Goal: Task Accomplishment & Management: Use online tool/utility

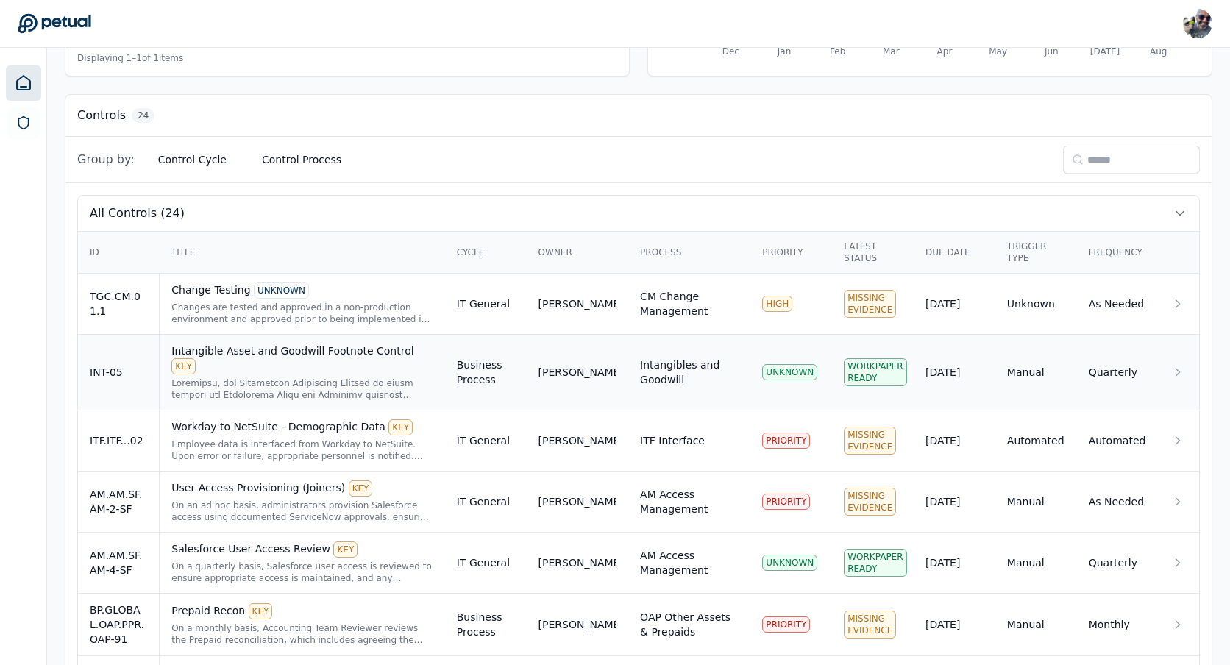
scroll to position [392, 0]
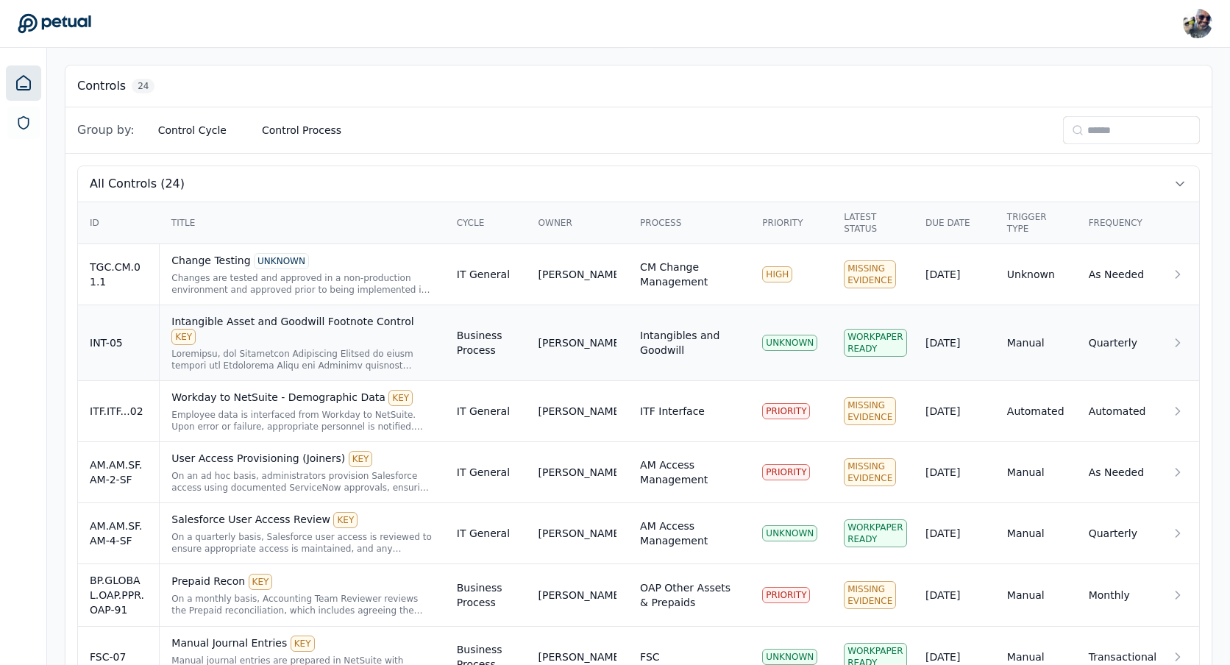
click at [298, 348] on div at bounding box center [301, 360] width 261 height 24
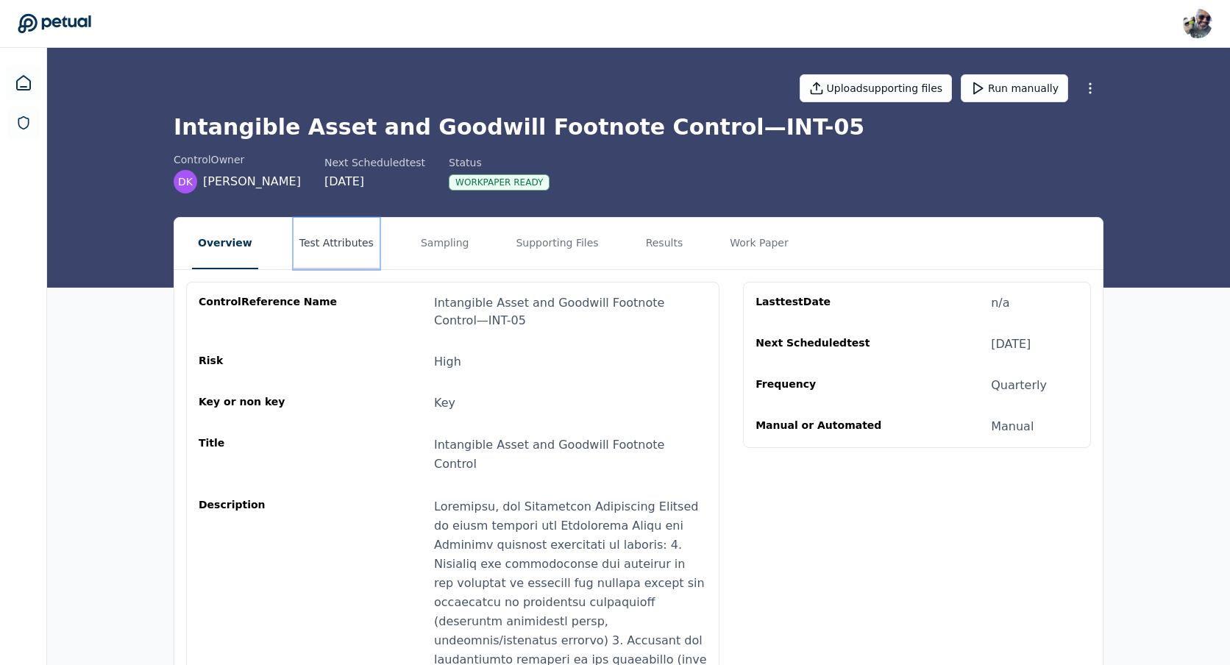
click at [339, 242] on button "Test Attributes" at bounding box center [337, 244] width 86 height 52
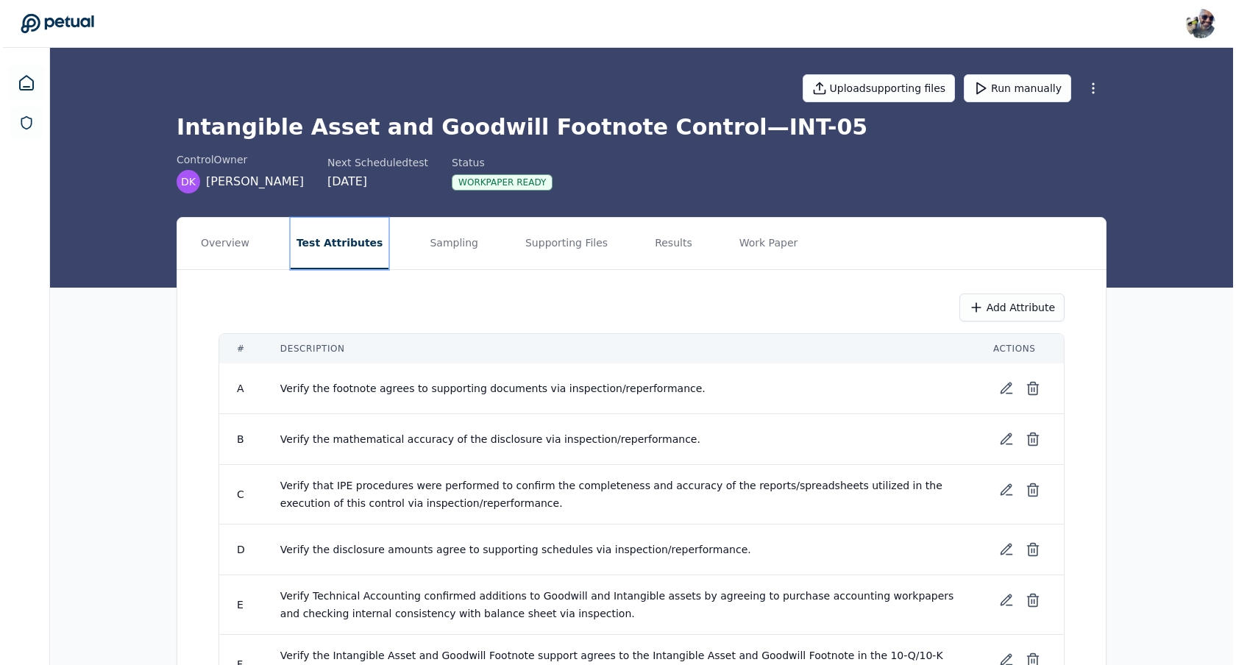
scroll to position [152, 0]
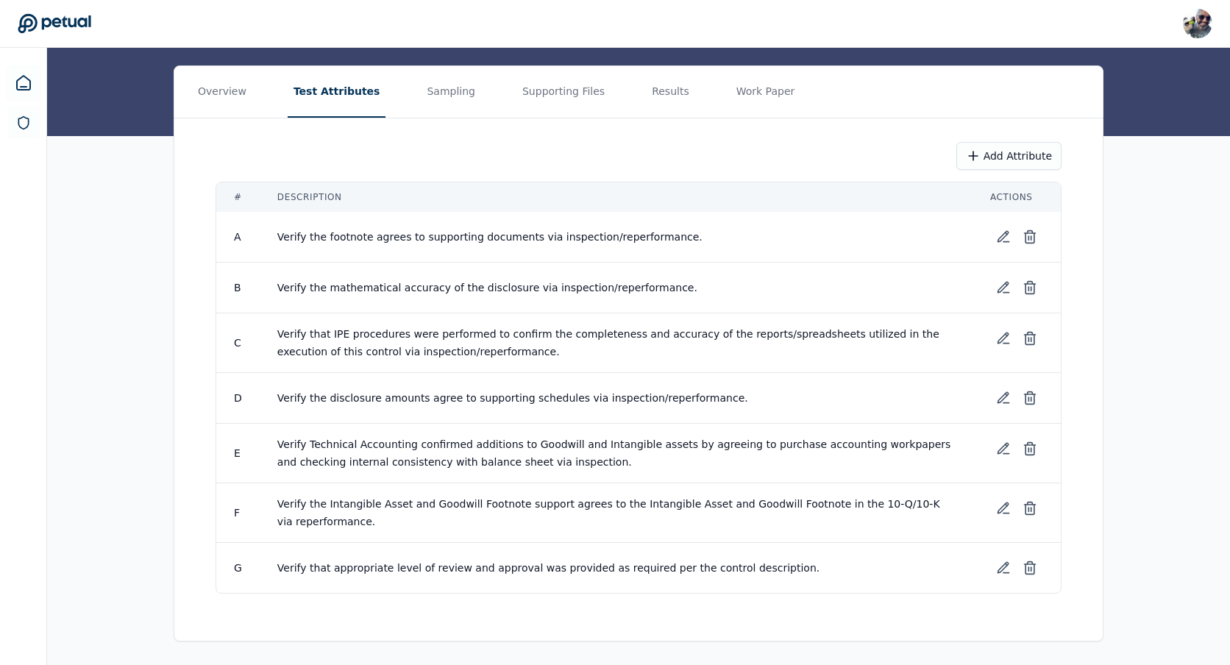
click at [428, 290] on span "Verify the mathematical accuracy of the disclosure via inspection/reperformance." at bounding box center [487, 288] width 420 height 12
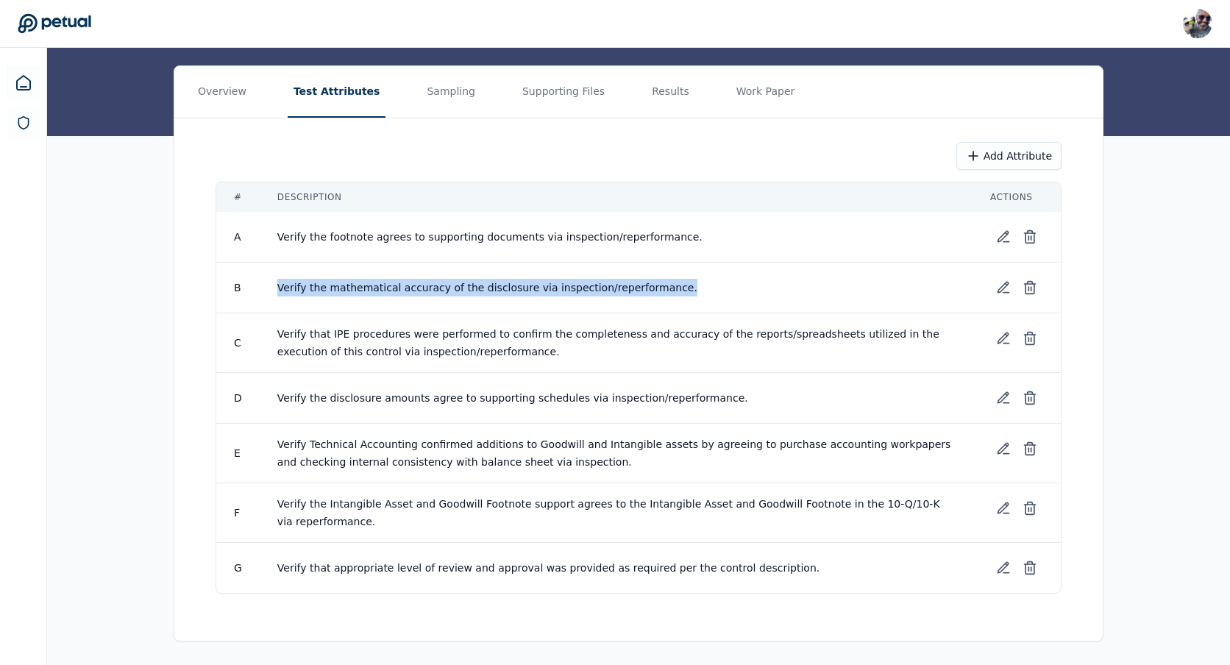
copy tr "Verify the mathematical accuracy of the disclosure via inspection/reperformance."
click at [1032, 287] on line at bounding box center [1032, 289] width 0 height 4
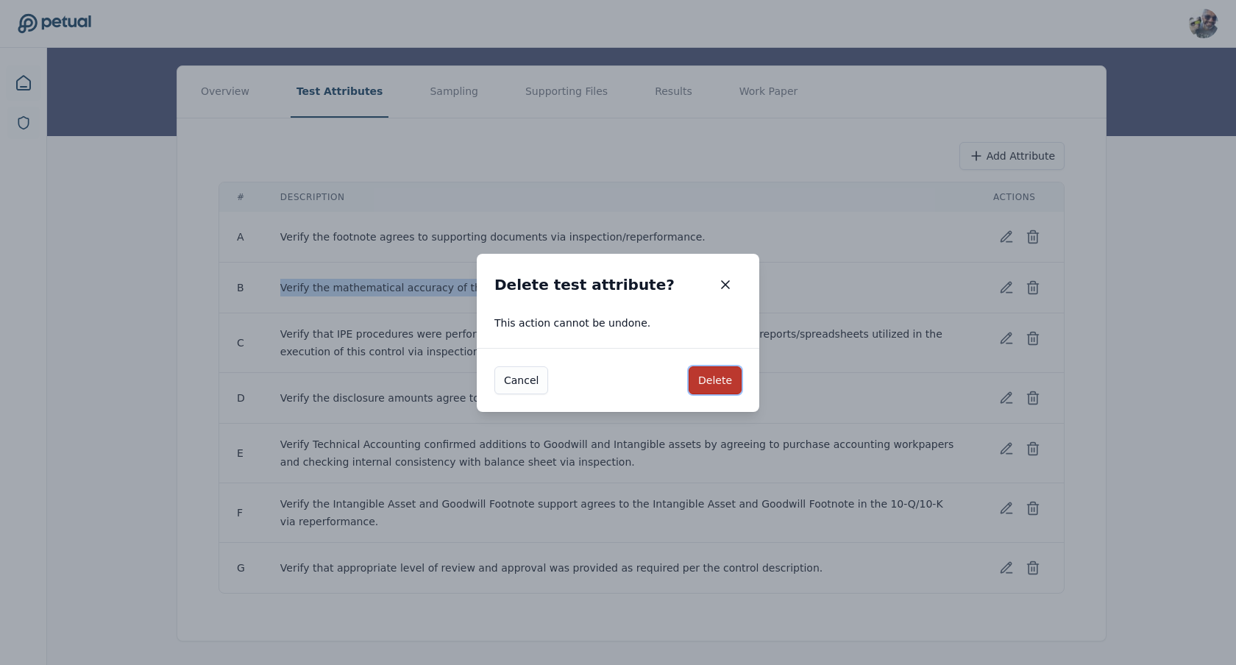
click at [718, 383] on button "Delete" at bounding box center [715, 380] width 53 height 28
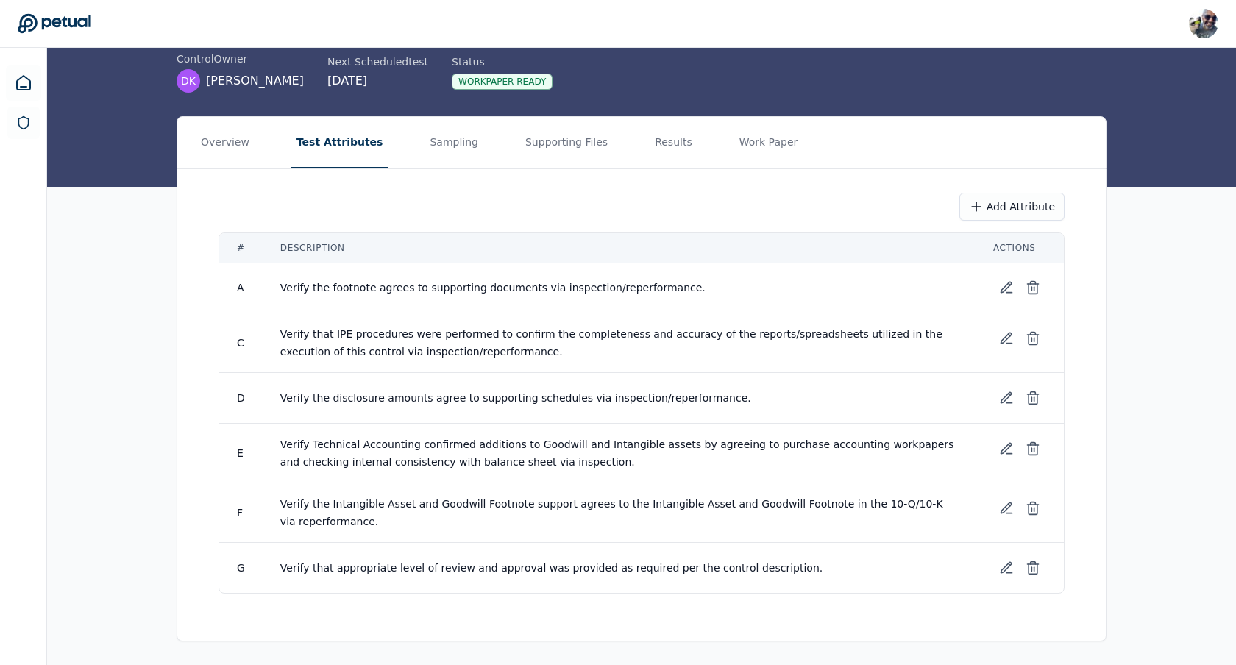
scroll to position [101, 0]
click at [1193, 611] on icon "Notifications (F8)" at bounding box center [1194, 616] width 12 height 12
click at [1018, 209] on button "Add Attribute" at bounding box center [1009, 207] width 105 height 28
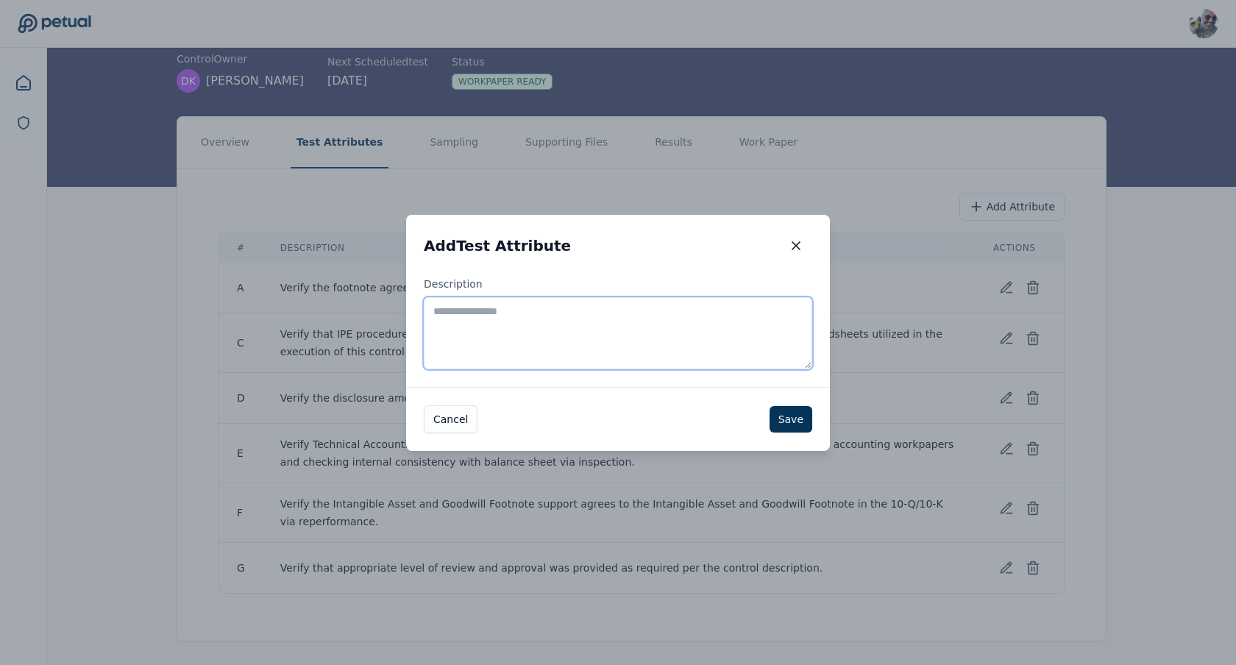
click at [630, 335] on textarea "Description" at bounding box center [618, 333] width 389 height 72
paste textarea "**********"
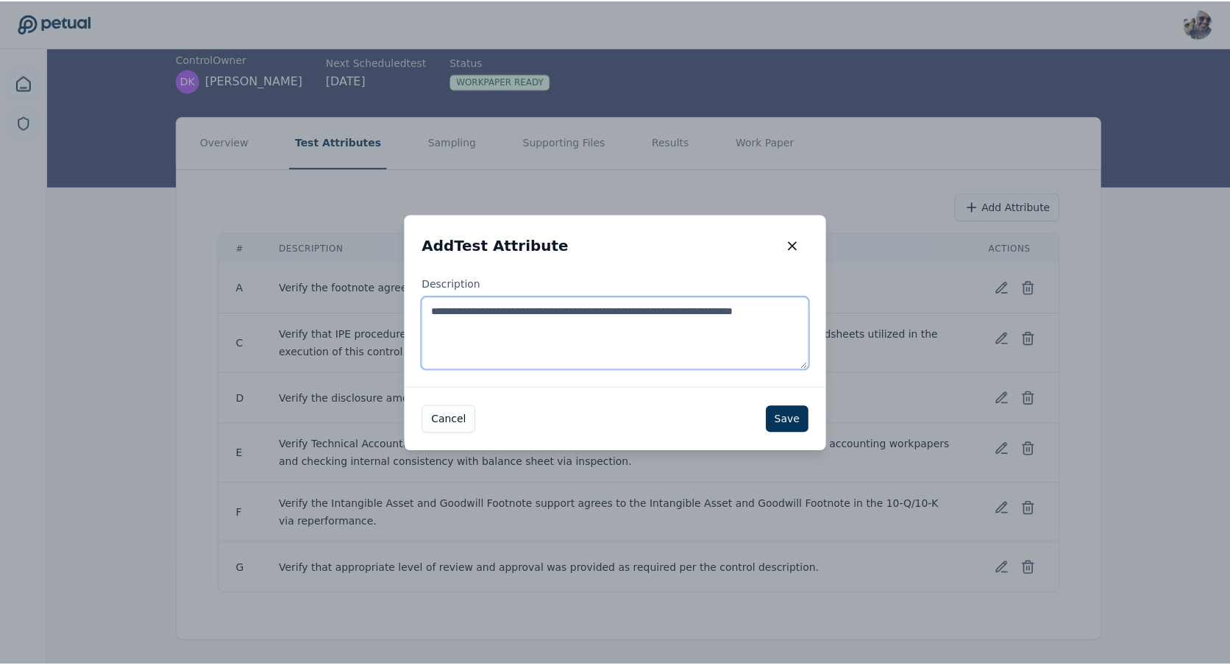
scroll to position [0, 0]
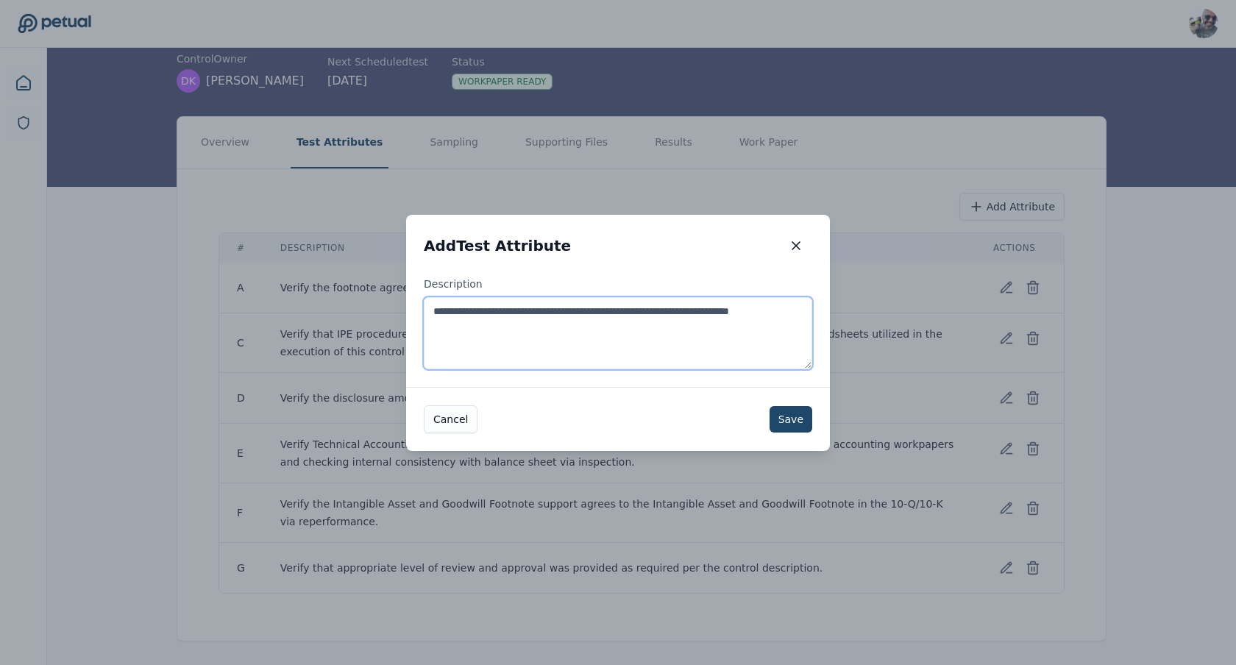
type textarea "**********"
click at [799, 414] on button "Save" at bounding box center [791, 419] width 43 height 26
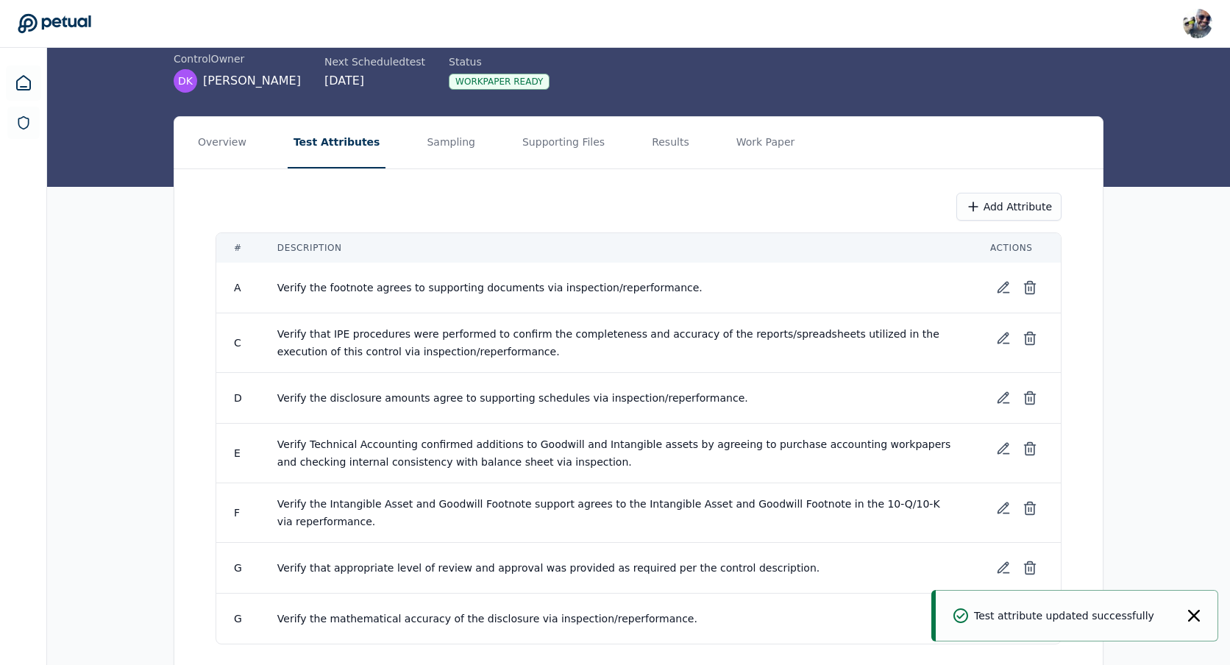
click at [1199, 614] on icon "Notifications (F8)" at bounding box center [1194, 616] width 12 height 12
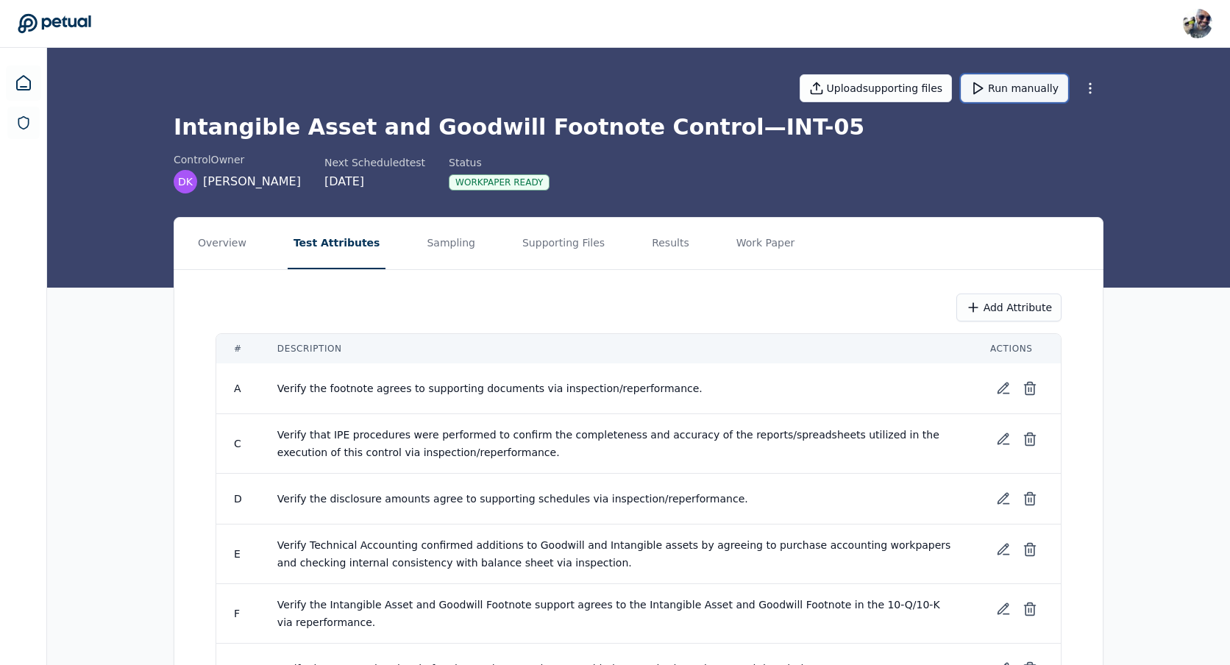
click at [1019, 91] on button "Run manually" at bounding box center [1014, 88] width 107 height 28
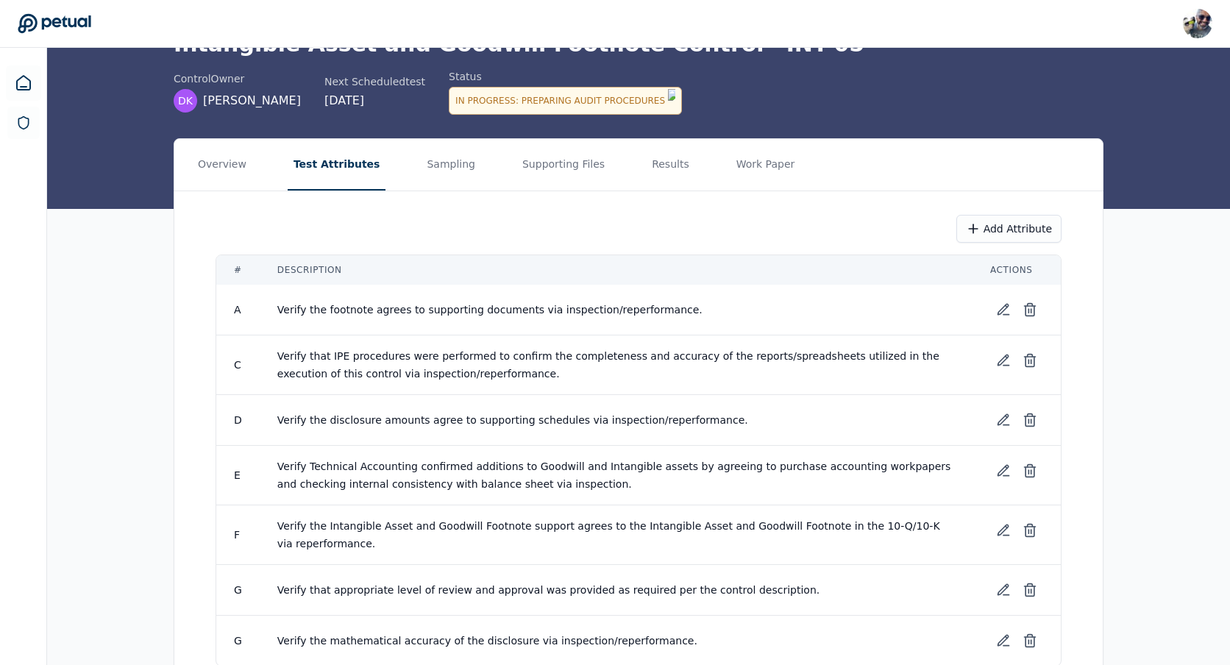
scroll to position [152, 0]
